Goal: Task Accomplishment & Management: Use online tool/utility

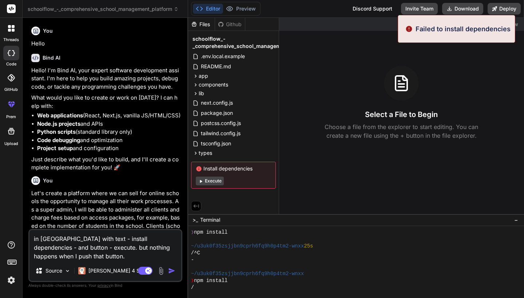
scroll to position [456, 0]
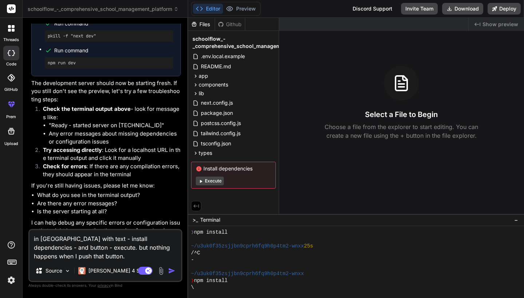
type textarea "in [GEOGRAPHIC_DATA] with text - install dependencies - and button - execute. b…"
type textarea "x"
type textarea "in [GEOGRAPHIC_DATA] with text - install dependencies - and button - execute. b…"
type textarea "x"
type textarea "in [GEOGRAPHIC_DATA] with text - install dependencies - and button - execute. b…"
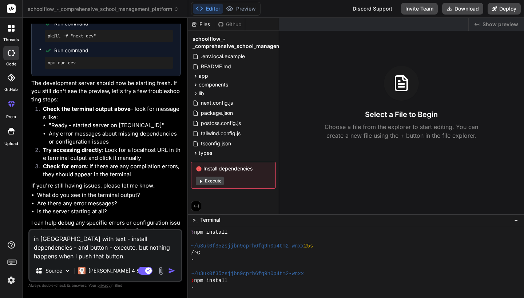
type textarea "x"
type textarea "in [GEOGRAPHIC_DATA] with text - install dependencies - and button - execute. b…"
type textarea "x"
type textarea "in [GEOGRAPHIC_DATA] with text - install dependencies - and button - execute. b…"
type textarea "x"
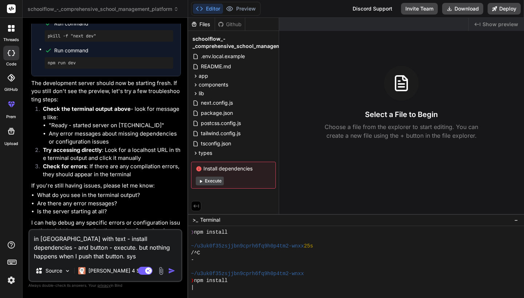
type textarea "in [GEOGRAPHIC_DATA] with text - install dependencies - and button - execute. b…"
type textarea "x"
type textarea "in [GEOGRAPHIC_DATA] with text - install dependencies - and button - execute. b…"
type textarea "x"
type textarea "in [GEOGRAPHIC_DATA] with text - install dependencies - and button - execute. b…"
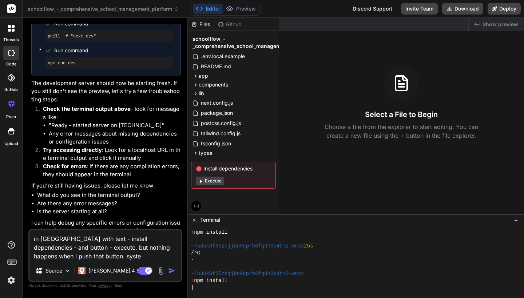
type textarea "x"
type textarea "in [GEOGRAPHIC_DATA] with text - install dependencies - and button - execute. b…"
type textarea "x"
type textarea "in [GEOGRAPHIC_DATA] with text - install dependencies - and button - execute. b…"
type textarea "x"
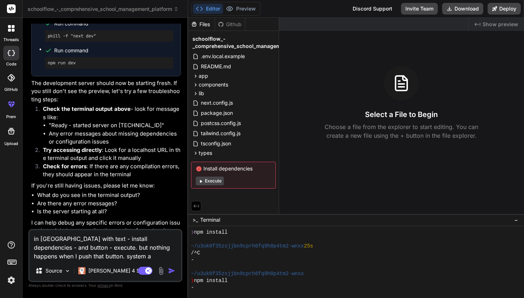
type textarea "in [GEOGRAPHIC_DATA] with text - install dependencies - and button - execute. b…"
type textarea "x"
type textarea "in [GEOGRAPHIC_DATA] with text - install dependencies - and button - execute. b…"
type textarea "x"
type textarea "in [GEOGRAPHIC_DATA] with text - install dependencies - and button - execute. b…"
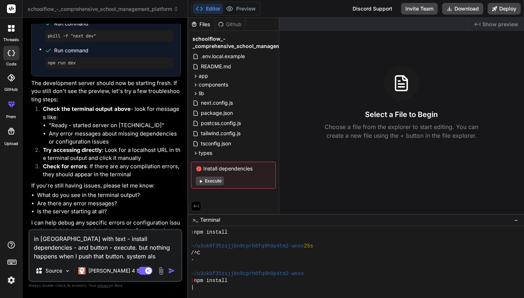
type textarea "x"
type textarea "in [GEOGRAPHIC_DATA] with text - install dependencies - and button - execute. b…"
type textarea "x"
type textarea "in [GEOGRAPHIC_DATA] with text - install dependencies - and button - execute. b…"
type textarea "x"
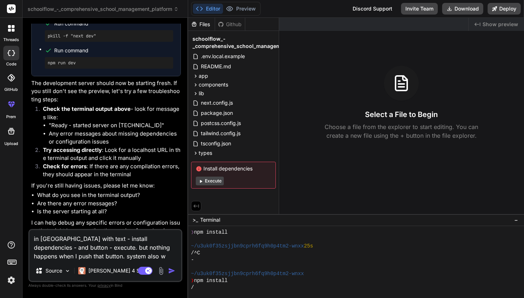
type textarea "in [GEOGRAPHIC_DATA] with text - install dependencies - and button - execute. b…"
type textarea "x"
type textarea "in [GEOGRAPHIC_DATA] with text - install dependencies - and button - execute. b…"
type textarea "x"
type textarea "in [GEOGRAPHIC_DATA] with text - install dependencies - and button - execute. b…"
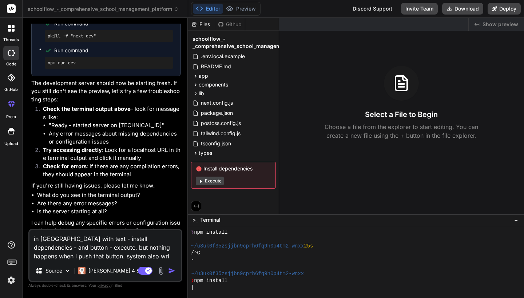
type textarea "x"
type textarea "in [GEOGRAPHIC_DATA] with text - install dependencies - and button - execute. b…"
type textarea "x"
type textarea "in [GEOGRAPHIC_DATA] with text - install dependencies - and button - execute. b…"
type textarea "x"
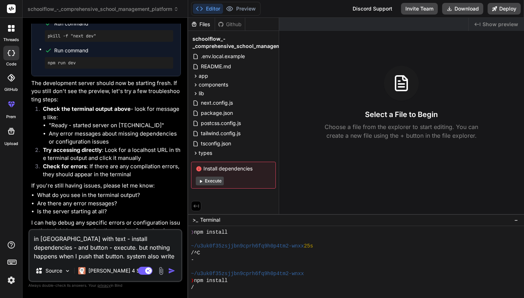
type textarea "in [GEOGRAPHIC_DATA] with text - install dependencies - and button - execute. b…"
type textarea "x"
type textarea "in [GEOGRAPHIC_DATA] with text - install dependencies - and button - execute. b…"
type textarea "x"
type textarea "in [GEOGRAPHIC_DATA] with text - install dependencies - and button - execute. b…"
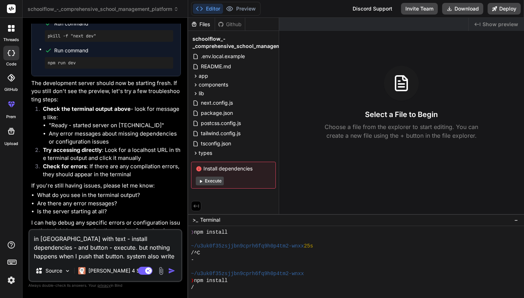
type textarea "x"
type textarea "in [GEOGRAPHIC_DATA] with text - install dependencies - and button - execute. b…"
type textarea "x"
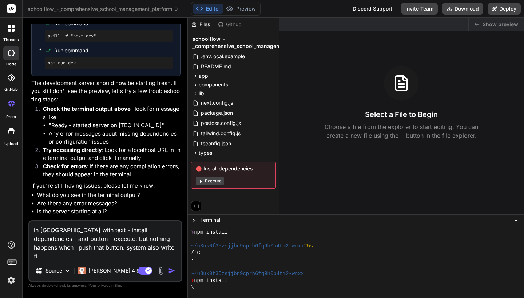
type textarea "in [GEOGRAPHIC_DATA] with text - install dependencies - and button - execute. b…"
type textarea "x"
type textarea "in [GEOGRAPHIC_DATA] with text - install dependencies - and button - execute. b…"
type textarea "x"
type textarea "in [GEOGRAPHIC_DATA] with text - install dependencies - and button - execute. b…"
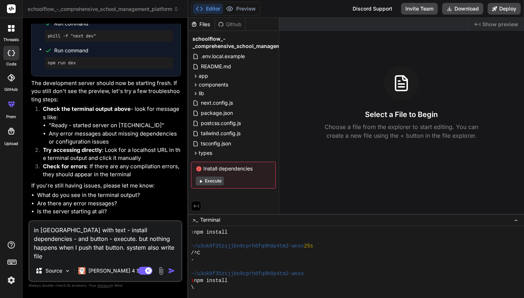
type textarea "x"
type textarea "in [GEOGRAPHIC_DATA] with text - install dependencies - and button - execute. b…"
type textarea "x"
type textarea "in [GEOGRAPHIC_DATA] with text - install dependencies - and button - execute. b…"
type textarea "x"
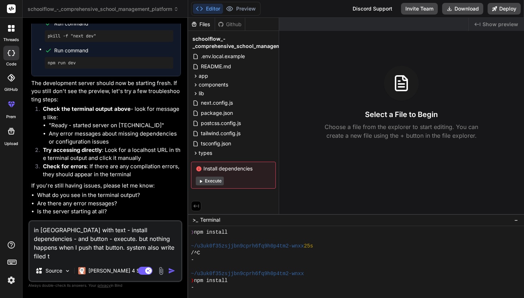
type textarea "in [GEOGRAPHIC_DATA] with text - install dependencies - and button - execute. b…"
type textarea "x"
type textarea "in [GEOGRAPHIC_DATA] with text - install dependencies - and button - execute. b…"
type textarea "x"
type textarea "in [GEOGRAPHIC_DATA] with text - install dependencies - and button - execute. b…"
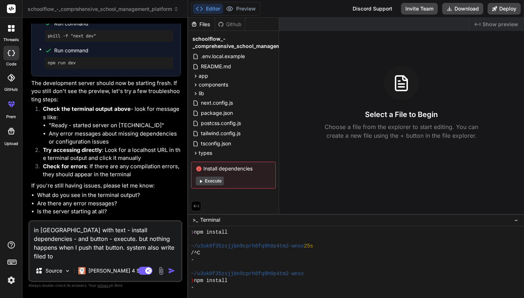
type textarea "x"
type textarea "in [GEOGRAPHIC_DATA] with text - install dependencies - and button - execute. b…"
type textarea "x"
type textarea "in [GEOGRAPHIC_DATA] with text - install dependencies - and button - execute. b…"
type textarea "x"
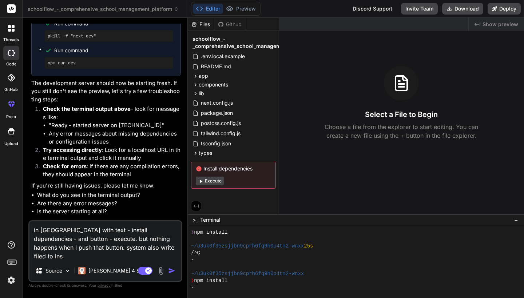
type textarea "in [GEOGRAPHIC_DATA] with text - install dependencies - and button - execute. b…"
type textarea "x"
type textarea "in [GEOGRAPHIC_DATA] with text - install dependencies - and button - execute. b…"
type textarea "x"
type textarea "in [GEOGRAPHIC_DATA] with text - install dependencies - and button - execute. b…"
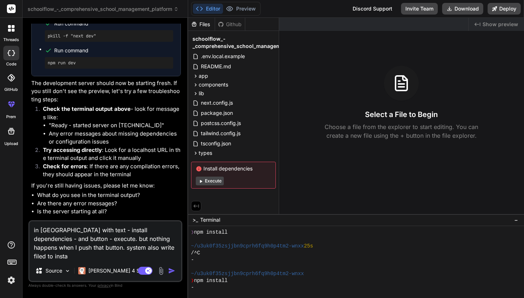
type textarea "x"
type textarea "in [GEOGRAPHIC_DATA] with text - install dependencies - and button - execute. b…"
type textarea "x"
type textarea "in [GEOGRAPHIC_DATA] with text - install dependencies - and button - execute. b…"
type textarea "x"
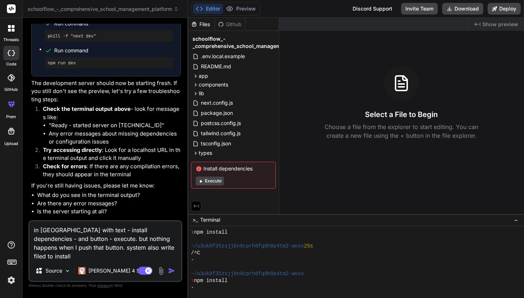
type textarea "in [GEOGRAPHIC_DATA] with text - install dependencies - and button - execute. b…"
type textarea "x"
type textarea "in [GEOGRAPHIC_DATA] with text - install dependencies - and button - execute. b…"
type textarea "x"
type textarea "in [GEOGRAPHIC_DATA] with text - install dependencies - and button - execute. b…"
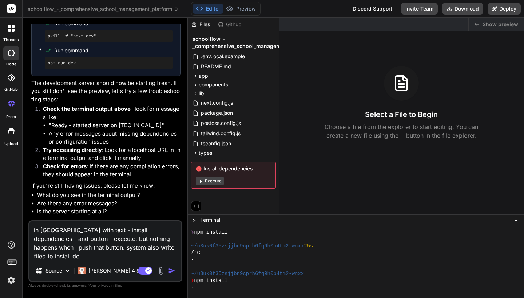
type textarea "x"
type textarea "in [GEOGRAPHIC_DATA] with text - install dependencies - and button - execute. b…"
type textarea "x"
type textarea "in [GEOGRAPHIC_DATA] with text - install dependencies - and button - execute. b…"
type textarea "x"
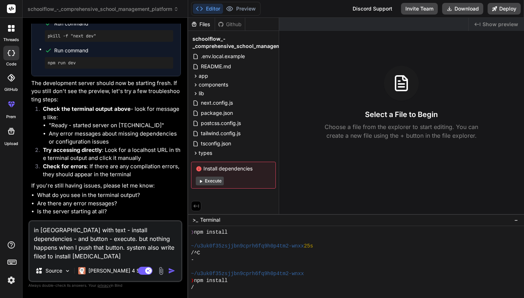
type textarea "in [GEOGRAPHIC_DATA] with text - install dependencies - and button - execute. b…"
type textarea "x"
type textarea "in [GEOGRAPHIC_DATA] with text - install dependencies - and button - execute. b…"
type textarea "x"
type textarea "in [GEOGRAPHIC_DATA] with text - install dependencies - and button - execute. b…"
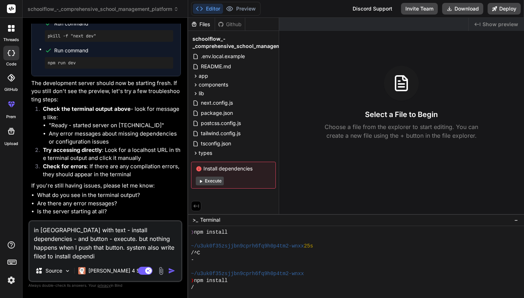
type textarea "x"
type textarea "in [GEOGRAPHIC_DATA] with text - install dependencies - and button - execute. b…"
type textarea "x"
type textarea "in [GEOGRAPHIC_DATA] with text - install dependencies - and button - execute. b…"
type textarea "x"
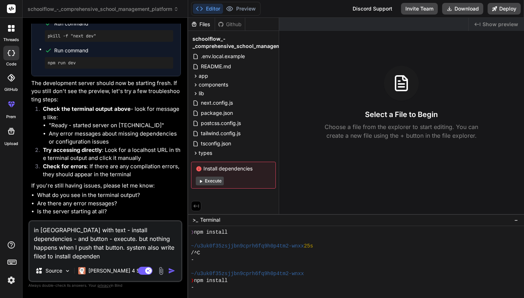
type textarea "in [GEOGRAPHIC_DATA] with text - install dependencies - and button - execute. b…"
type textarea "x"
type textarea "in [GEOGRAPHIC_DATA] with text - install dependencies - and button - execute. b…"
type textarea "x"
type textarea "in [GEOGRAPHIC_DATA] with text - install dependencies - and button - execute. b…"
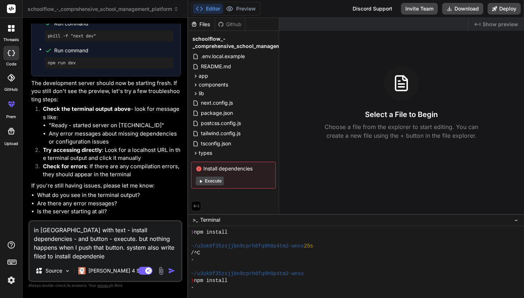
type textarea "x"
type textarea "in [GEOGRAPHIC_DATA] with text - install dependencies - and button - execute. b…"
type textarea "x"
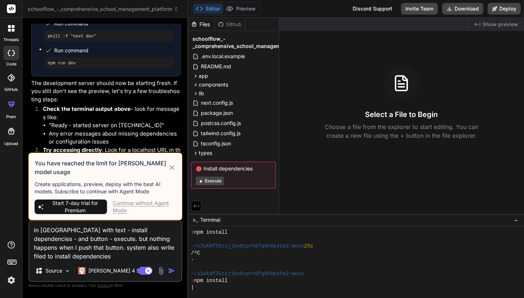
type textarea "in [GEOGRAPHIC_DATA] with text - install dependencies - and button - execute. b…"
click at [83, 208] on span "Start 7-day trial for Premium" at bounding box center [75, 207] width 58 height 15
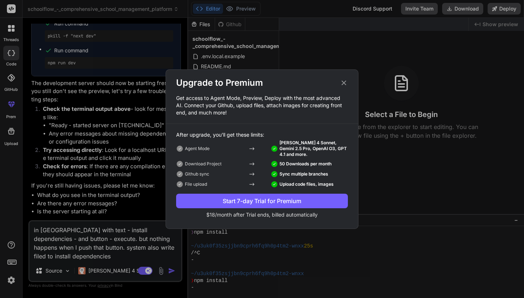
type textarea "x"
